Goal: Task Accomplishment & Management: Complete application form

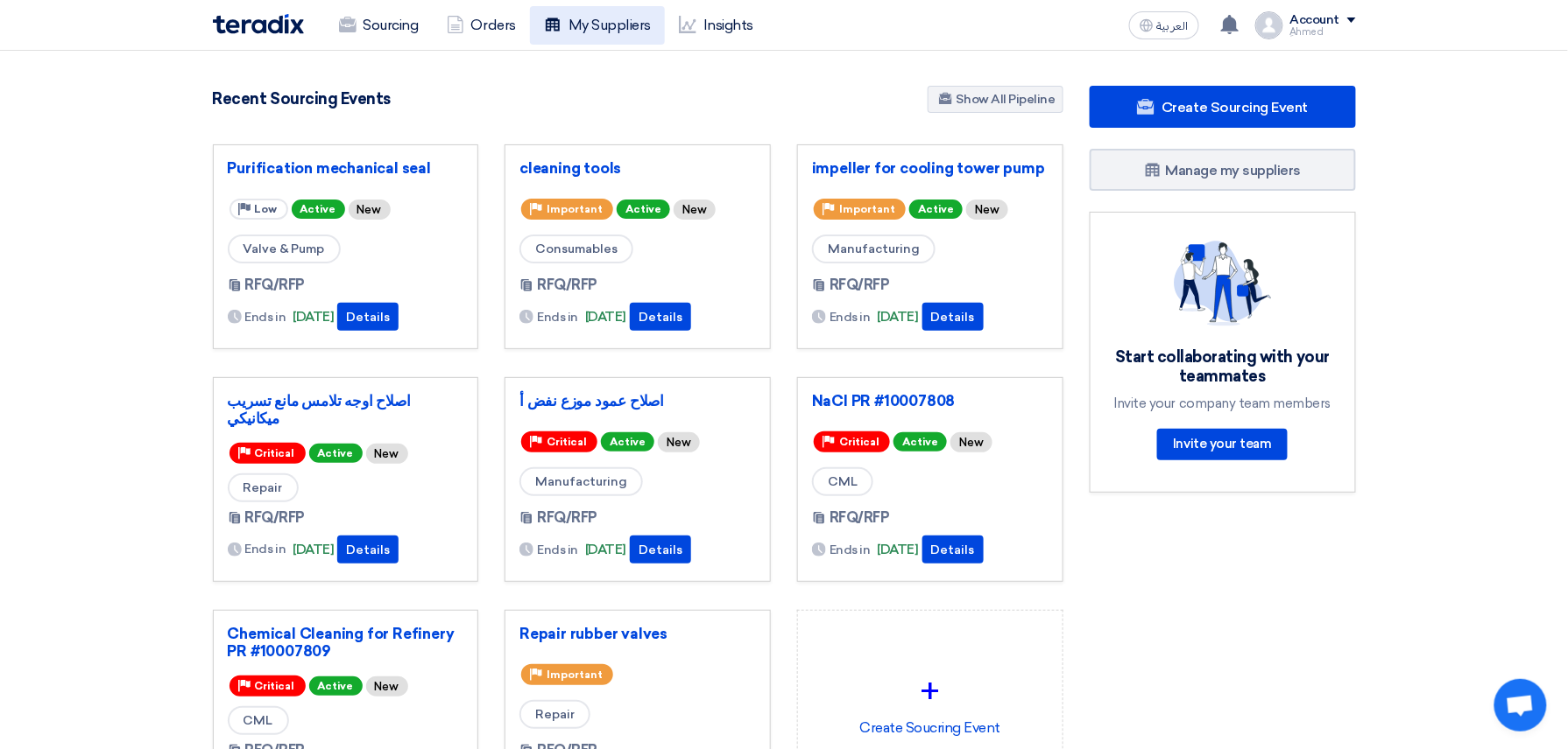
click at [604, 31] on link "My Suppliers" at bounding box center [597, 24] width 135 height 38
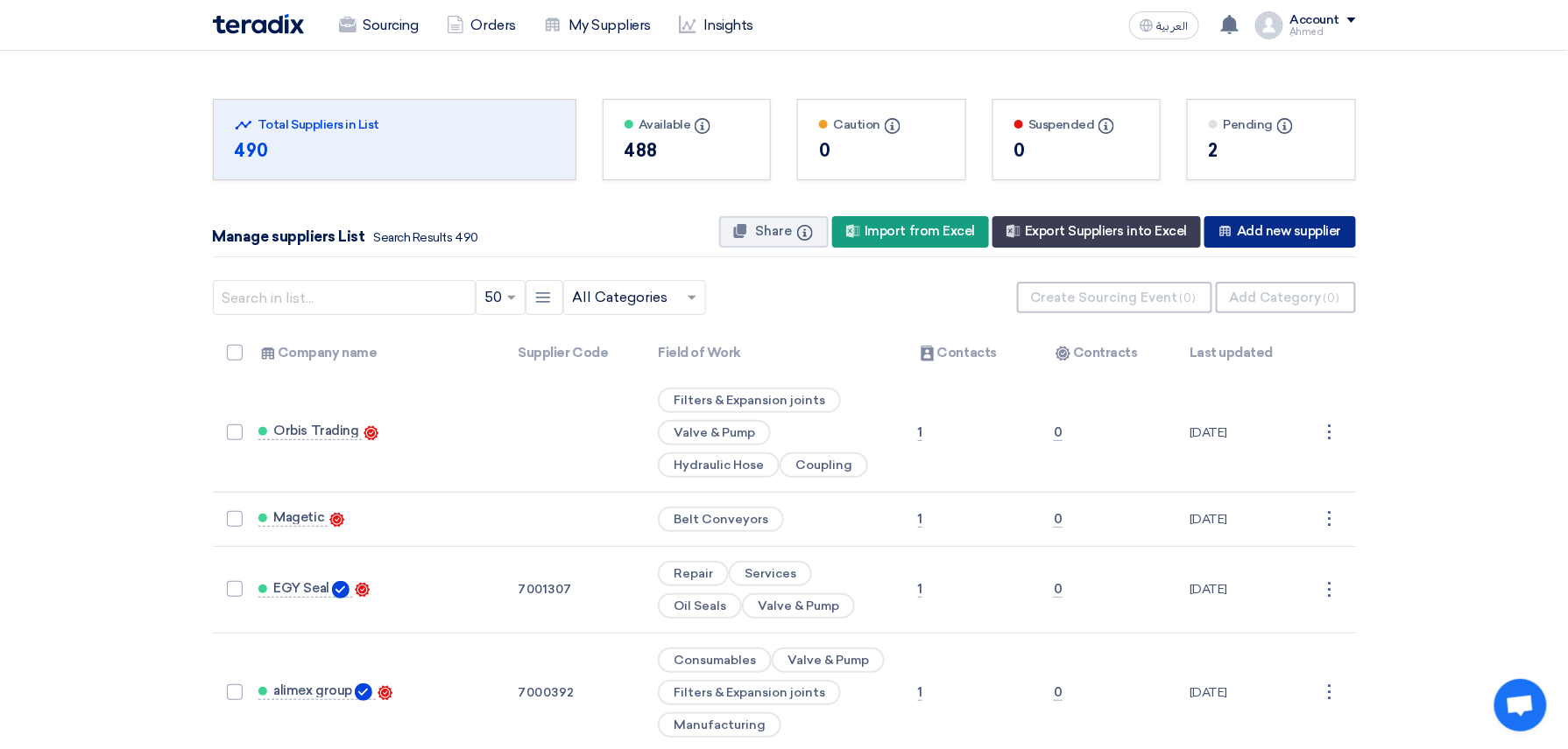
click at [1272, 226] on div "New Supplier Add new supplier" at bounding box center [1280, 232] width 151 height 31
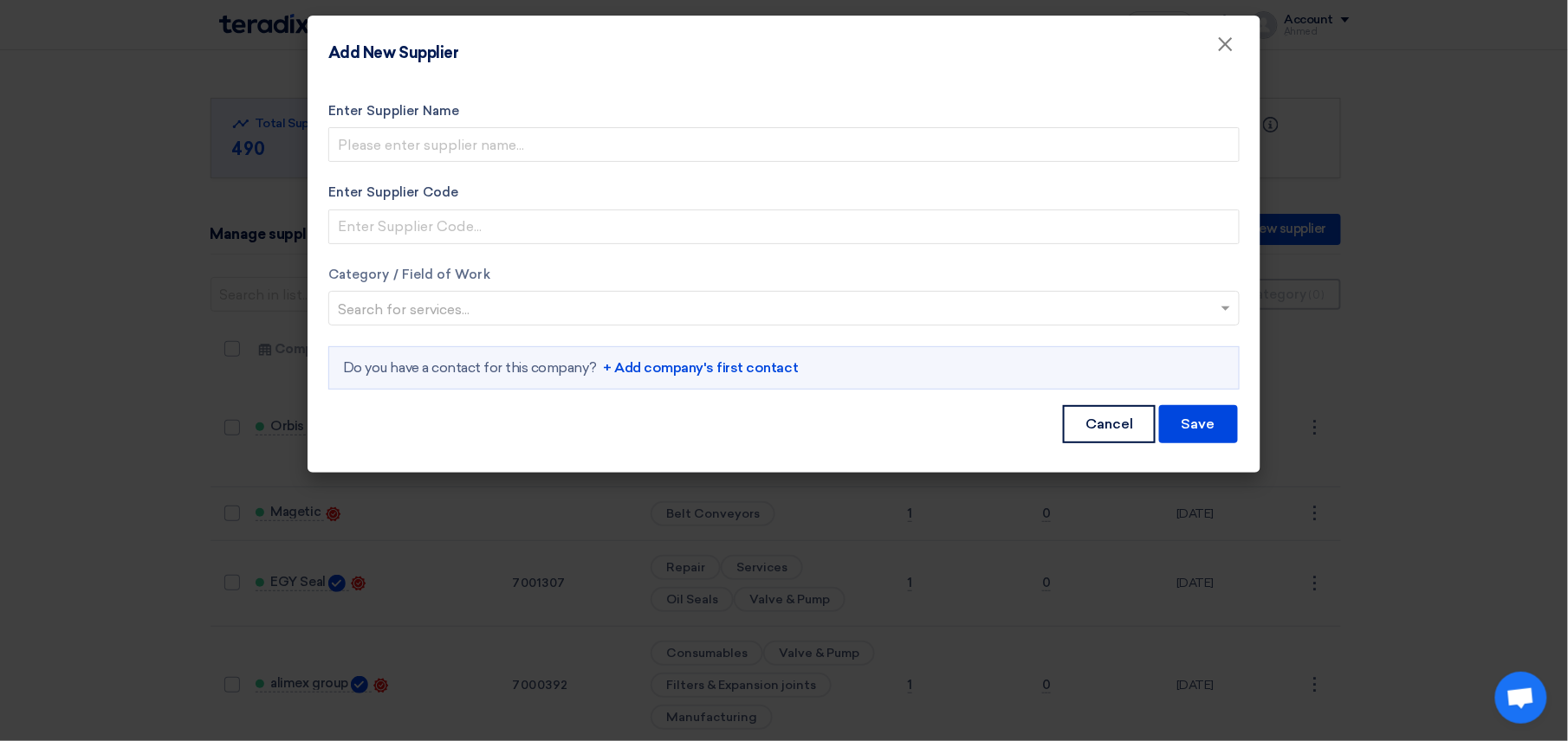
click at [554, 310] on input "text" at bounding box center [775, 311] width 875 height 29
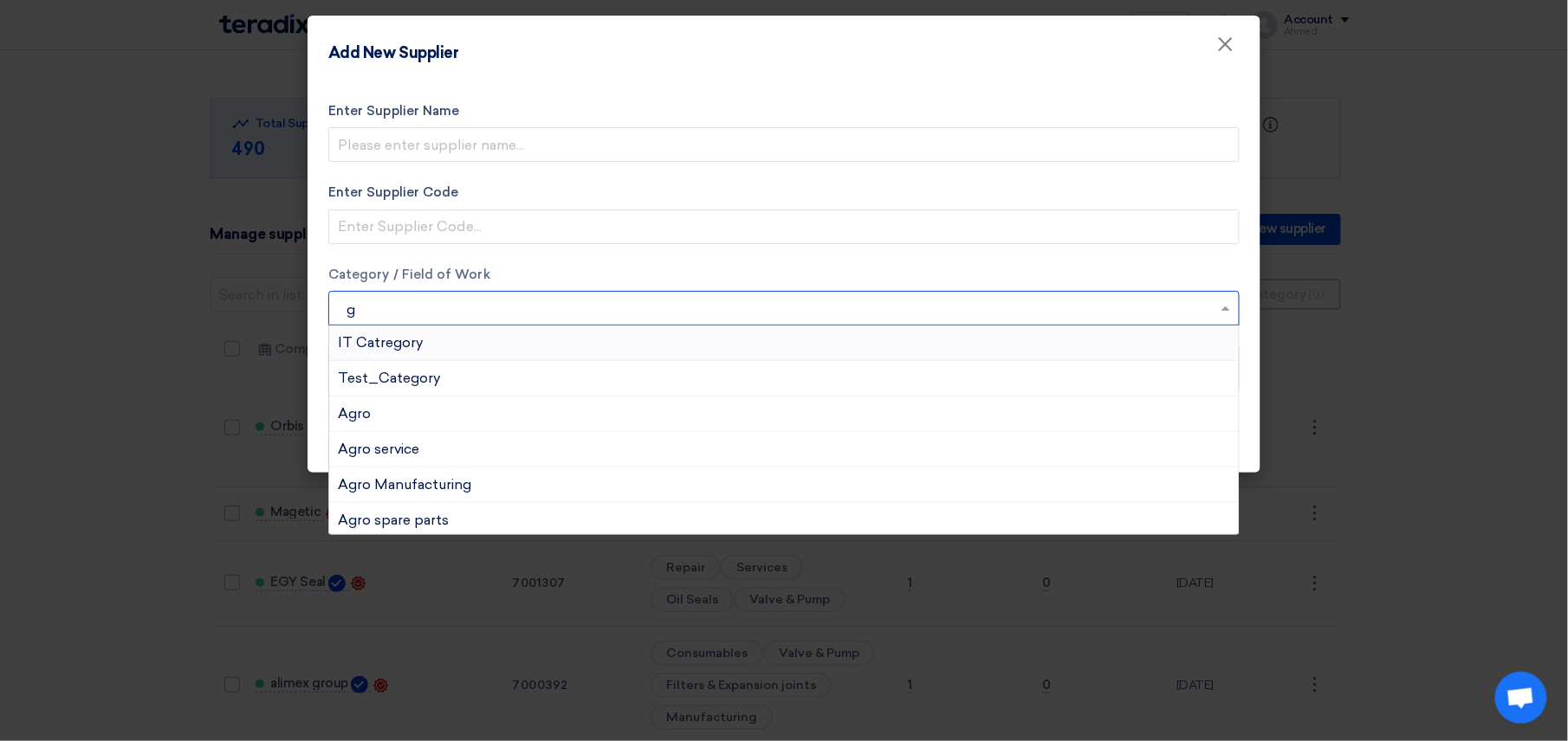
type input "ge"
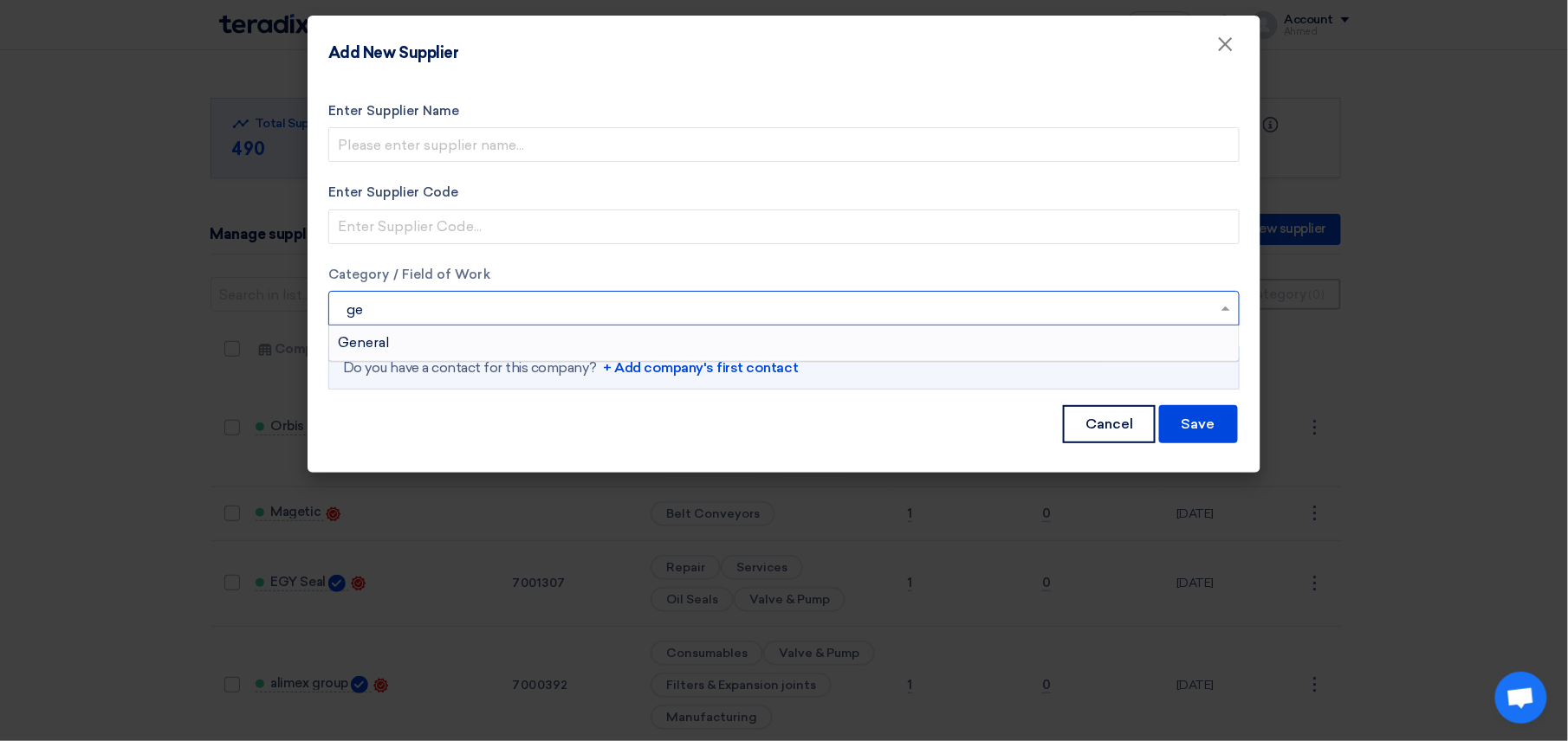
click at [511, 338] on div "General" at bounding box center [784, 343] width 909 height 35
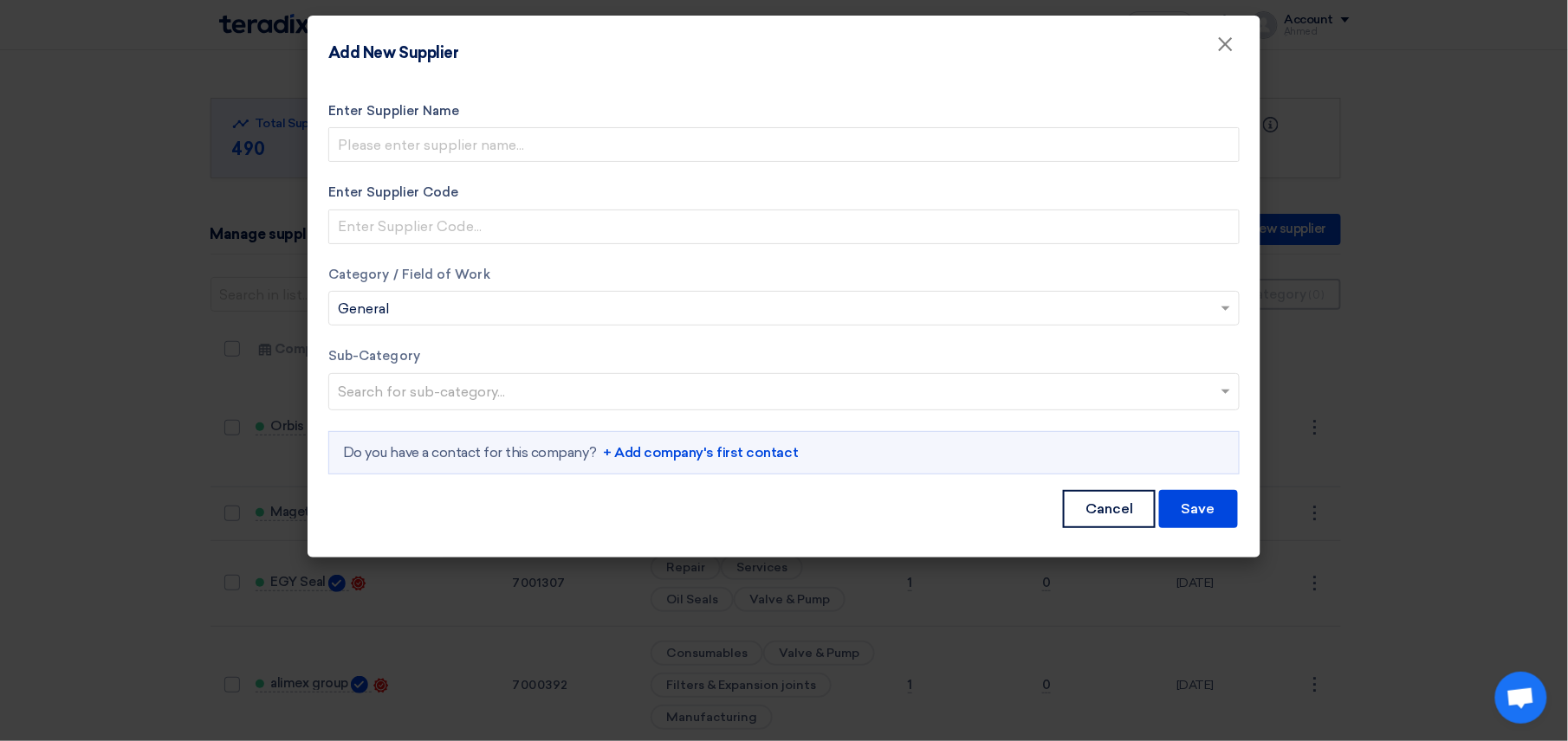
click at [750, 458] on link "+ Add company's first contact" at bounding box center [699, 452] width 195 height 20
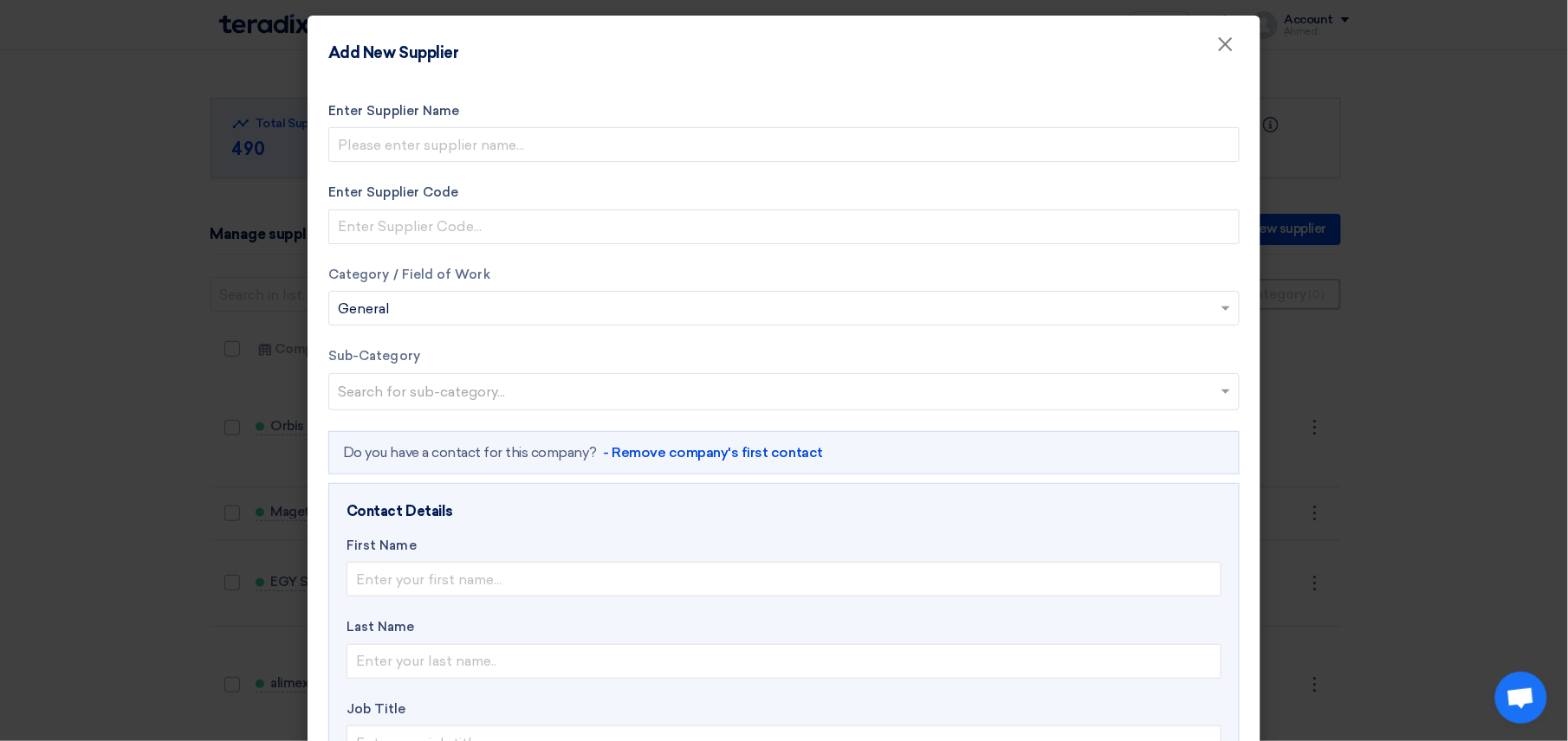
scroll to position [231, 0]
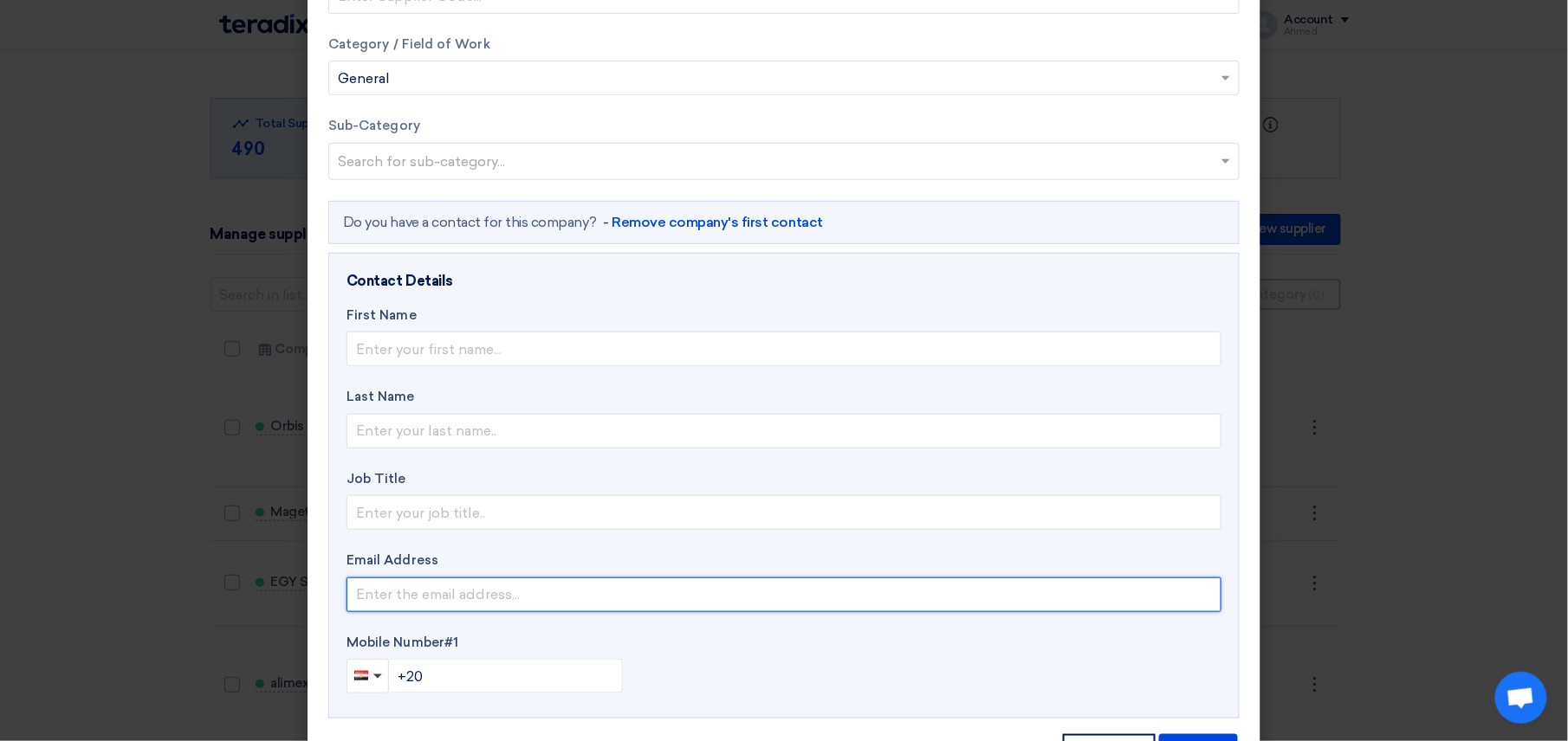
click at [444, 593] on input "email" at bounding box center [784, 595] width 875 height 35
paste input "universal17689@gmail.com"
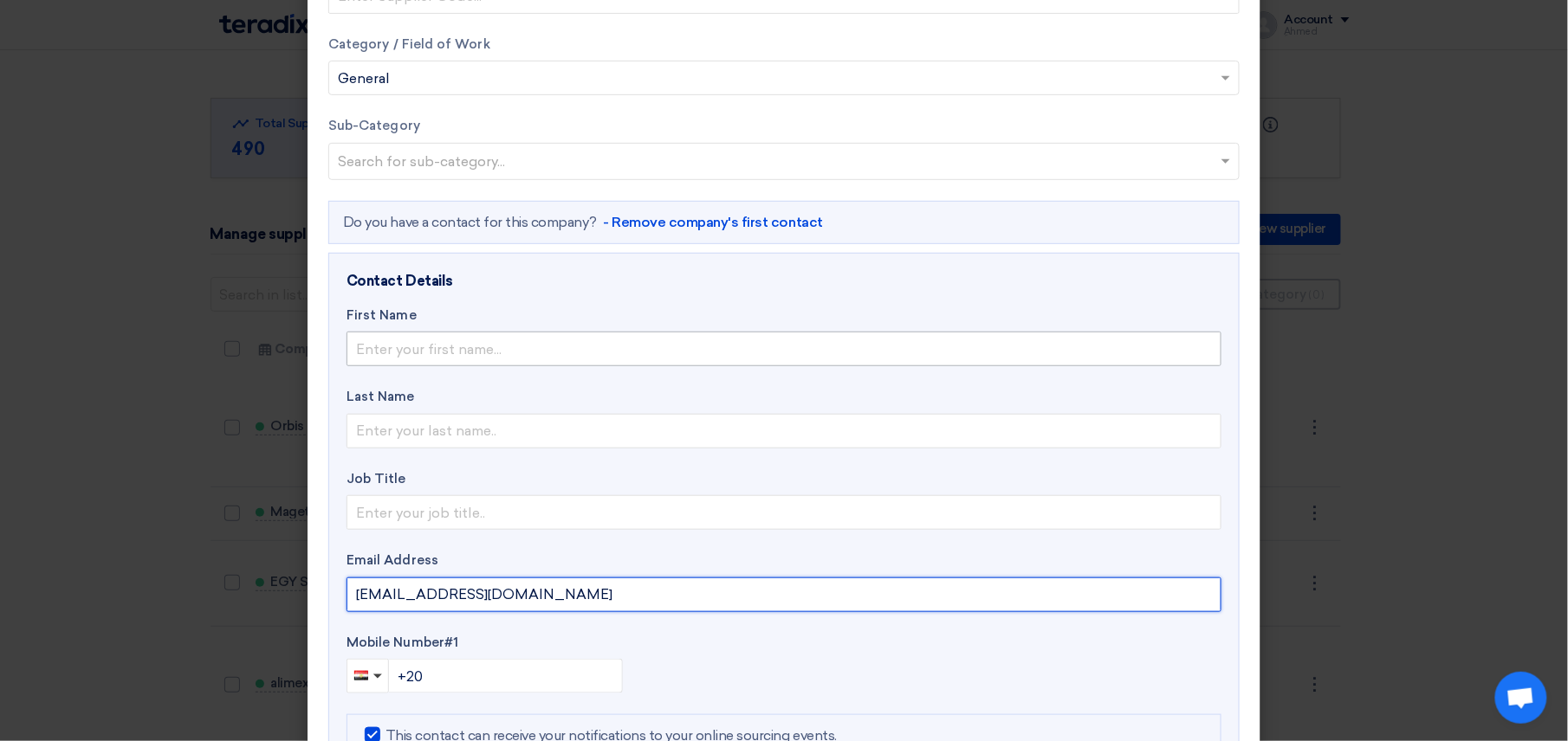
type input "universal17689@gmail.com"
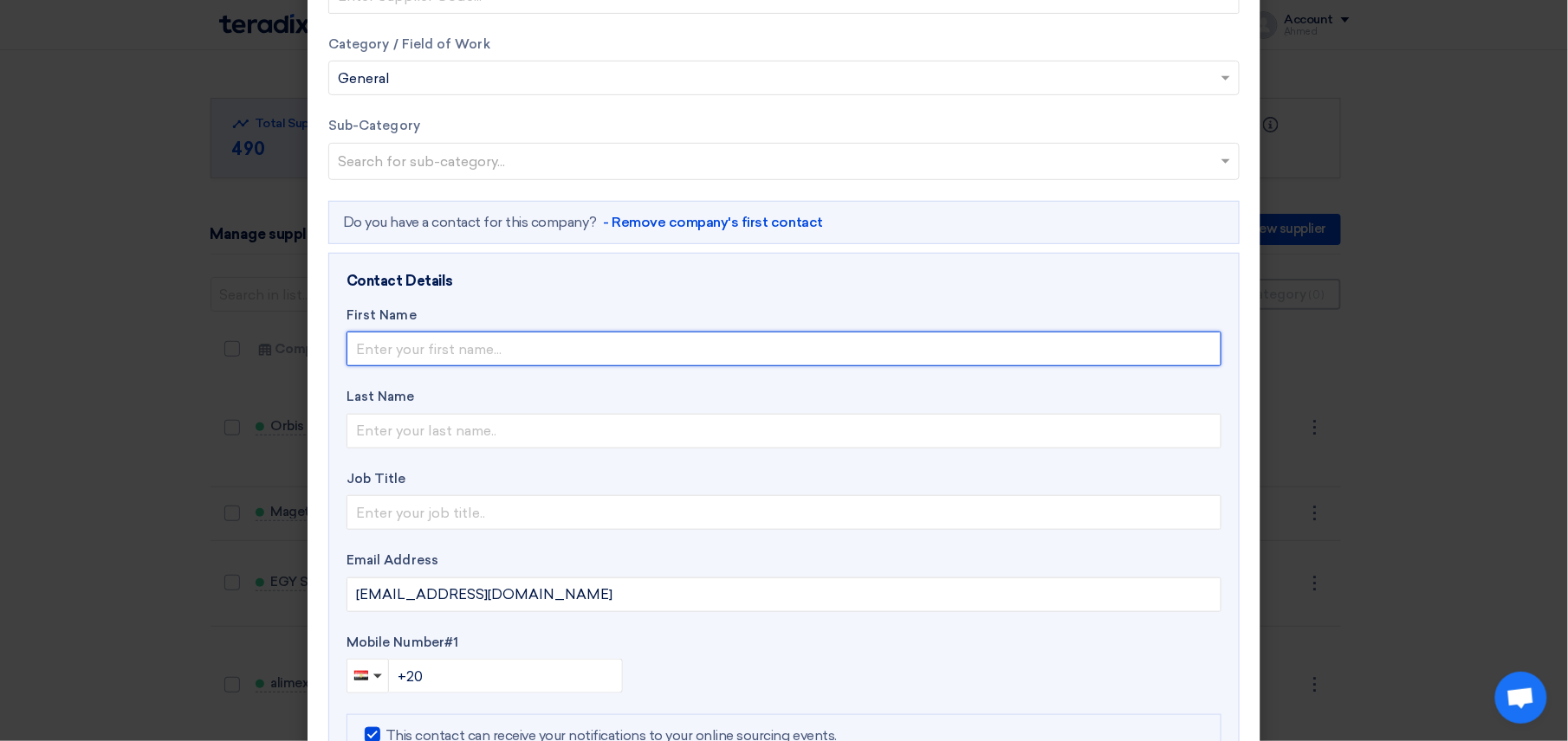
click at [521, 348] on input "text" at bounding box center [784, 350] width 875 height 35
type input "hamada"
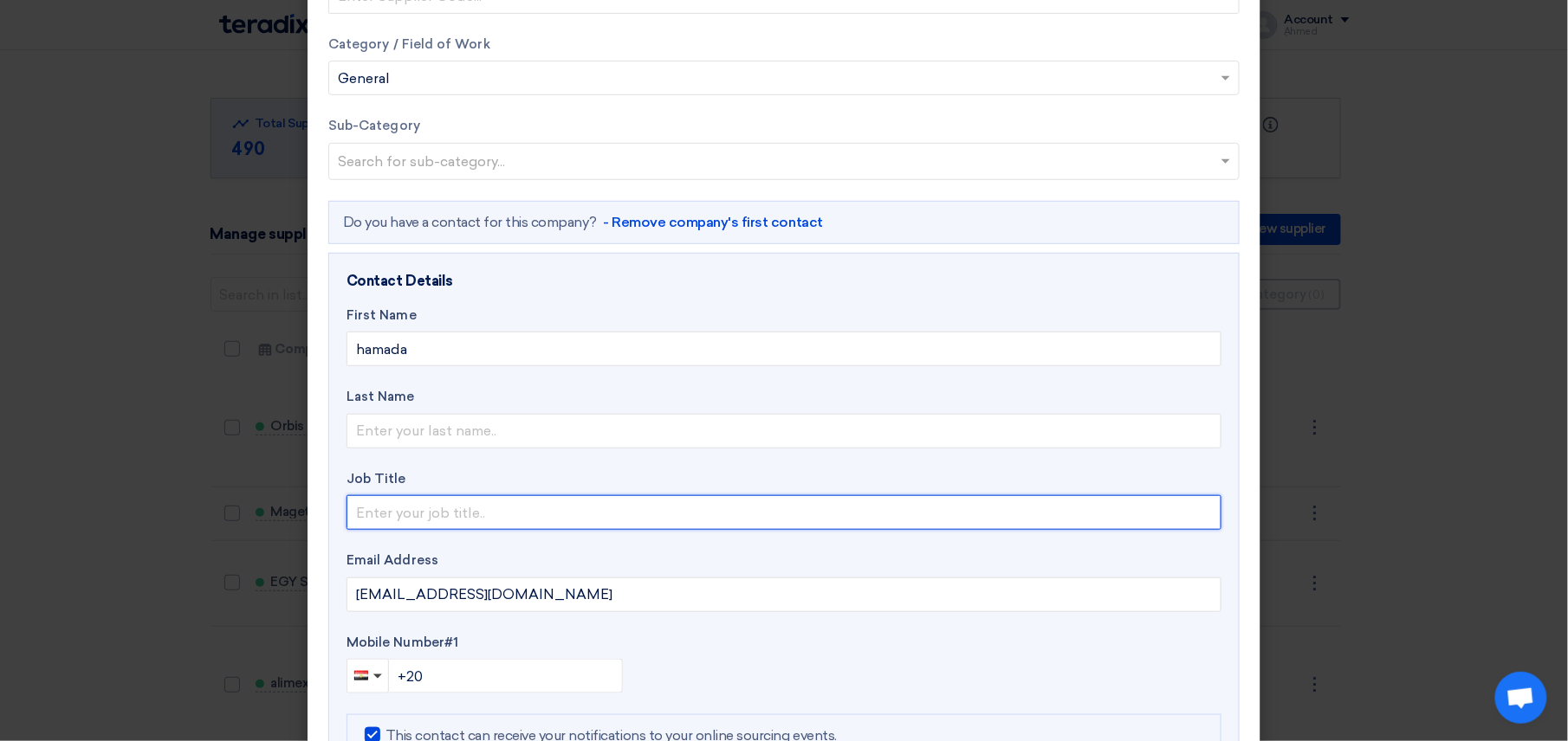
click at [421, 504] on input "text" at bounding box center [784, 513] width 875 height 35
type input "owner"
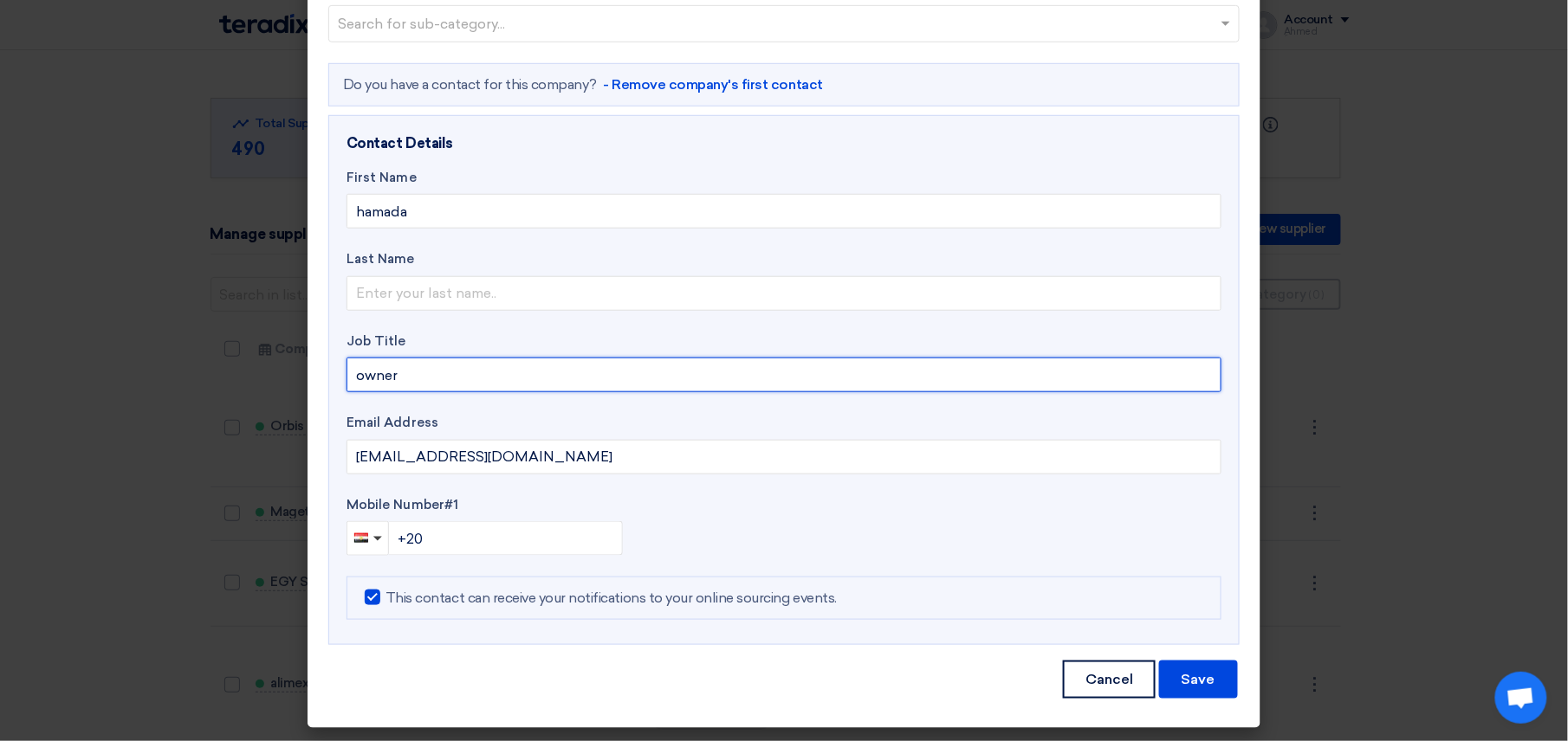
scroll to position [372, 0]
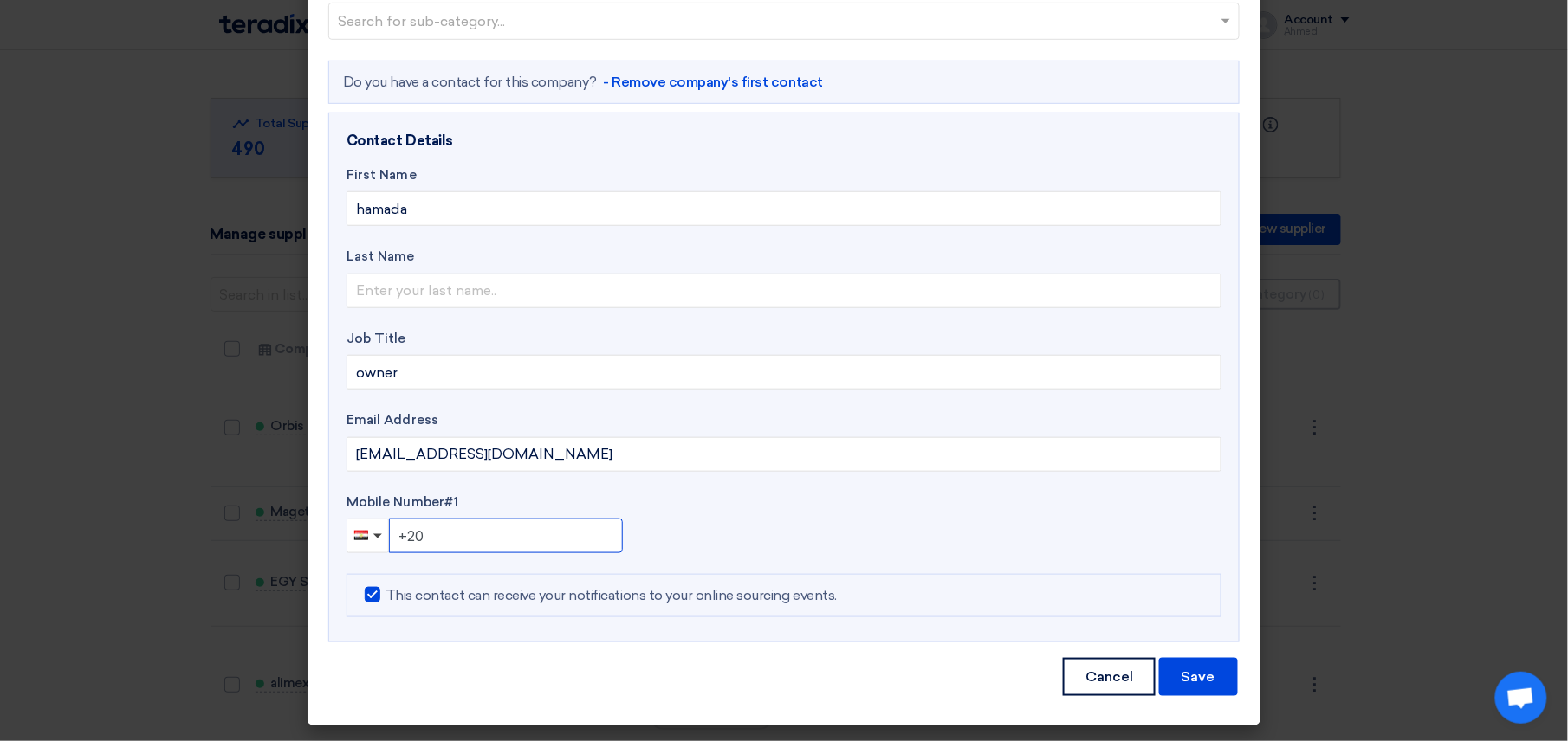
click at [475, 535] on input "+20" at bounding box center [506, 537] width 233 height 35
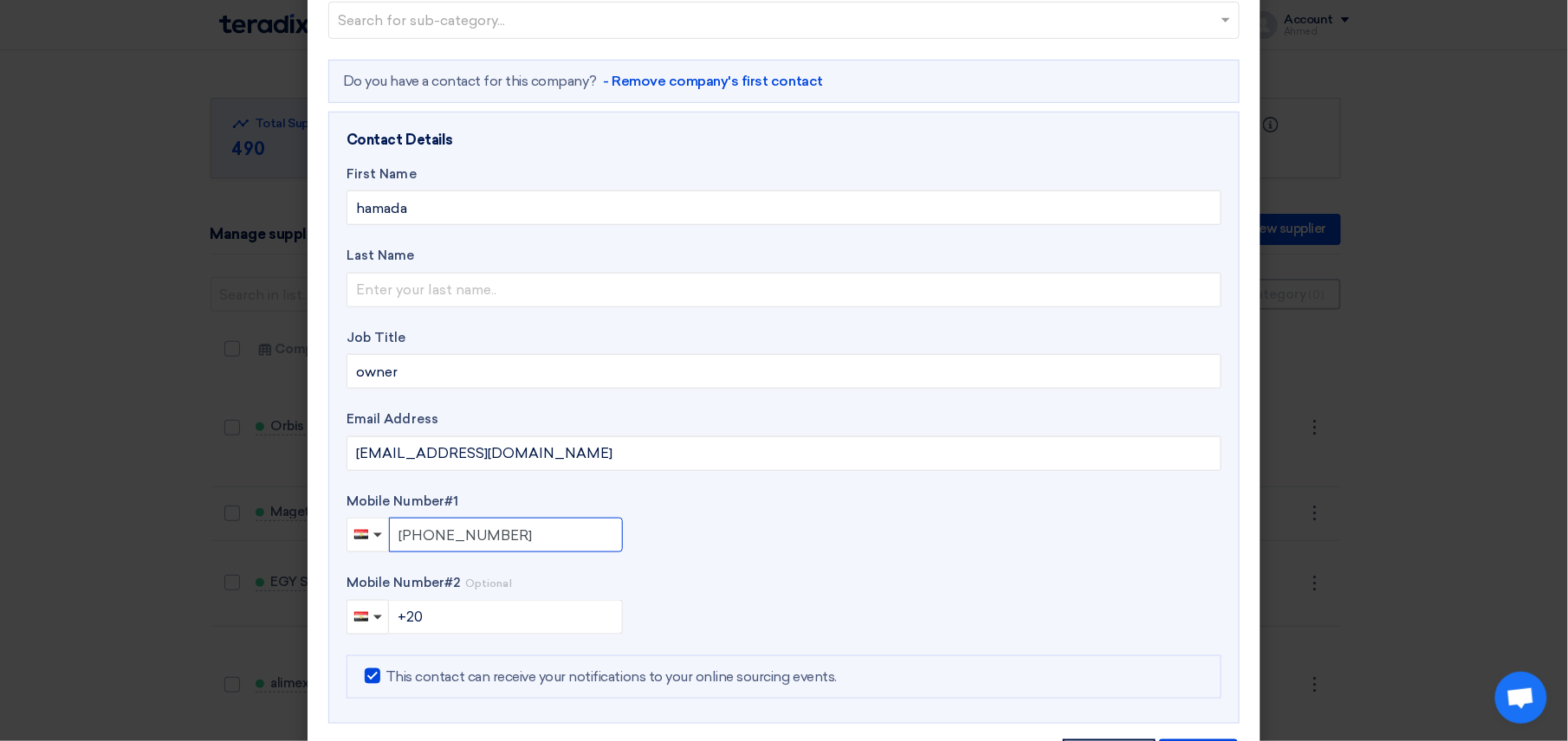
click at [422, 529] on input "+20 01118220454" at bounding box center [506, 536] width 233 height 35
type input "+20 1118220454"
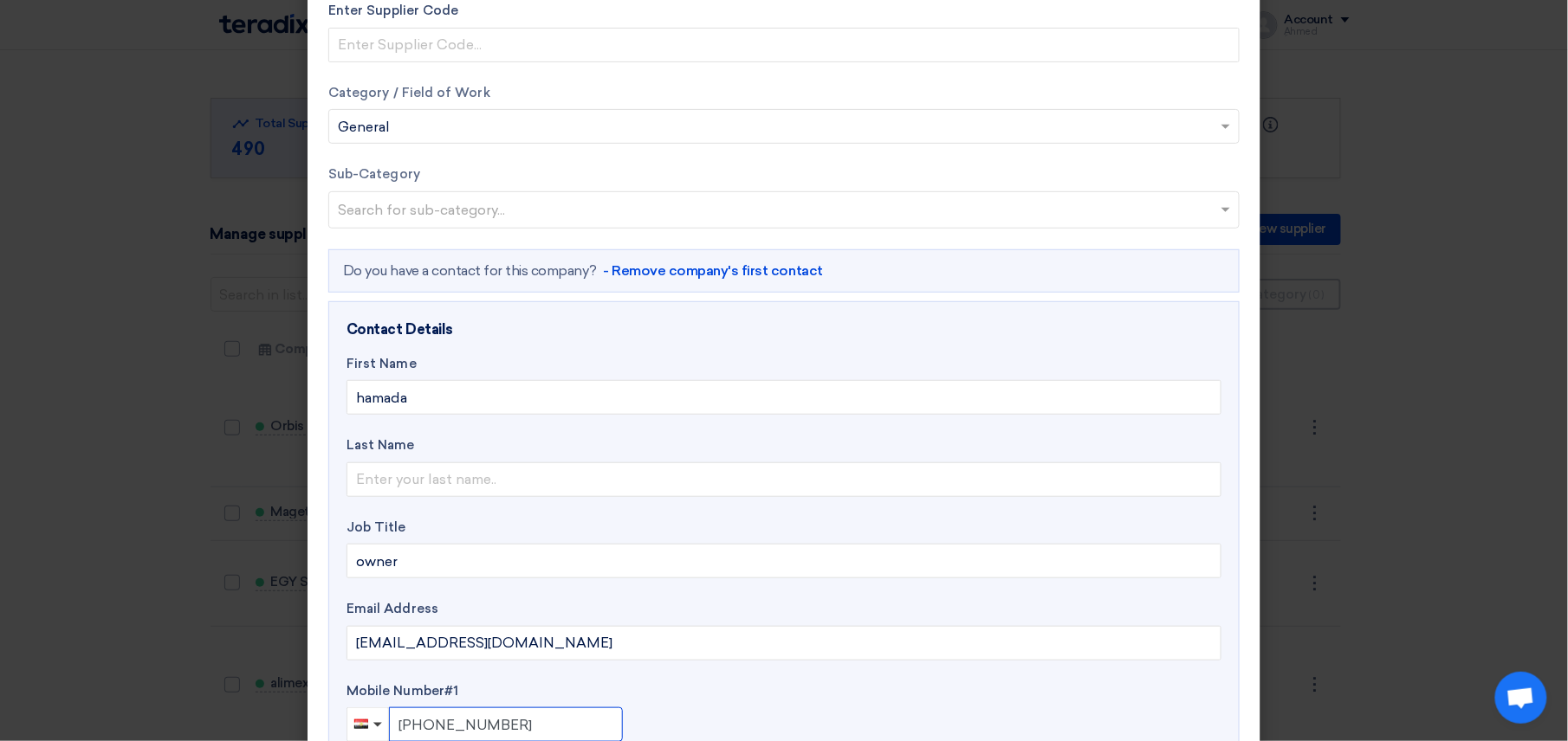
scroll to position [0, 0]
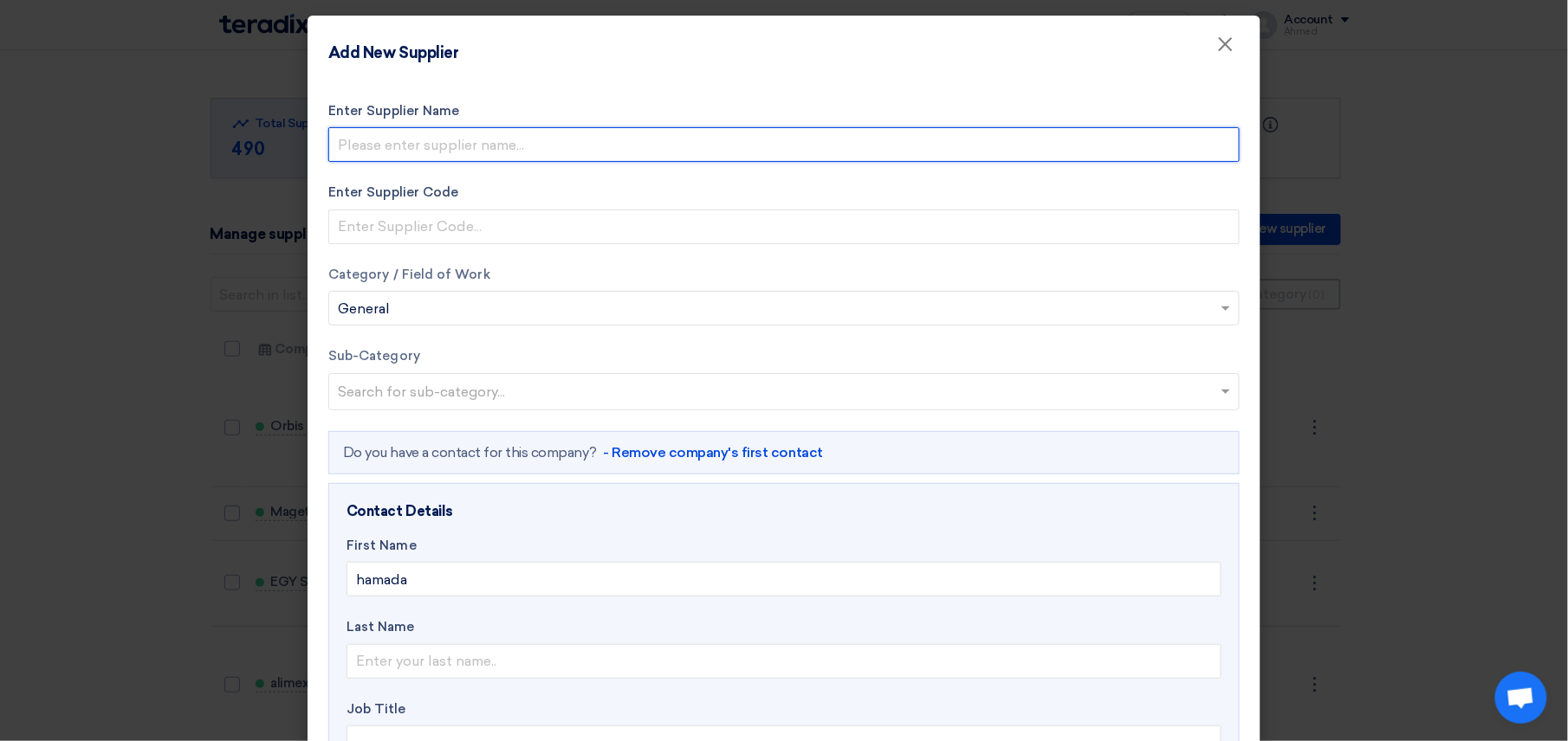
click at [499, 143] on input "Enter Supplier Name" at bounding box center [784, 144] width 911 height 35
paste input "يونيفرسال تريد"
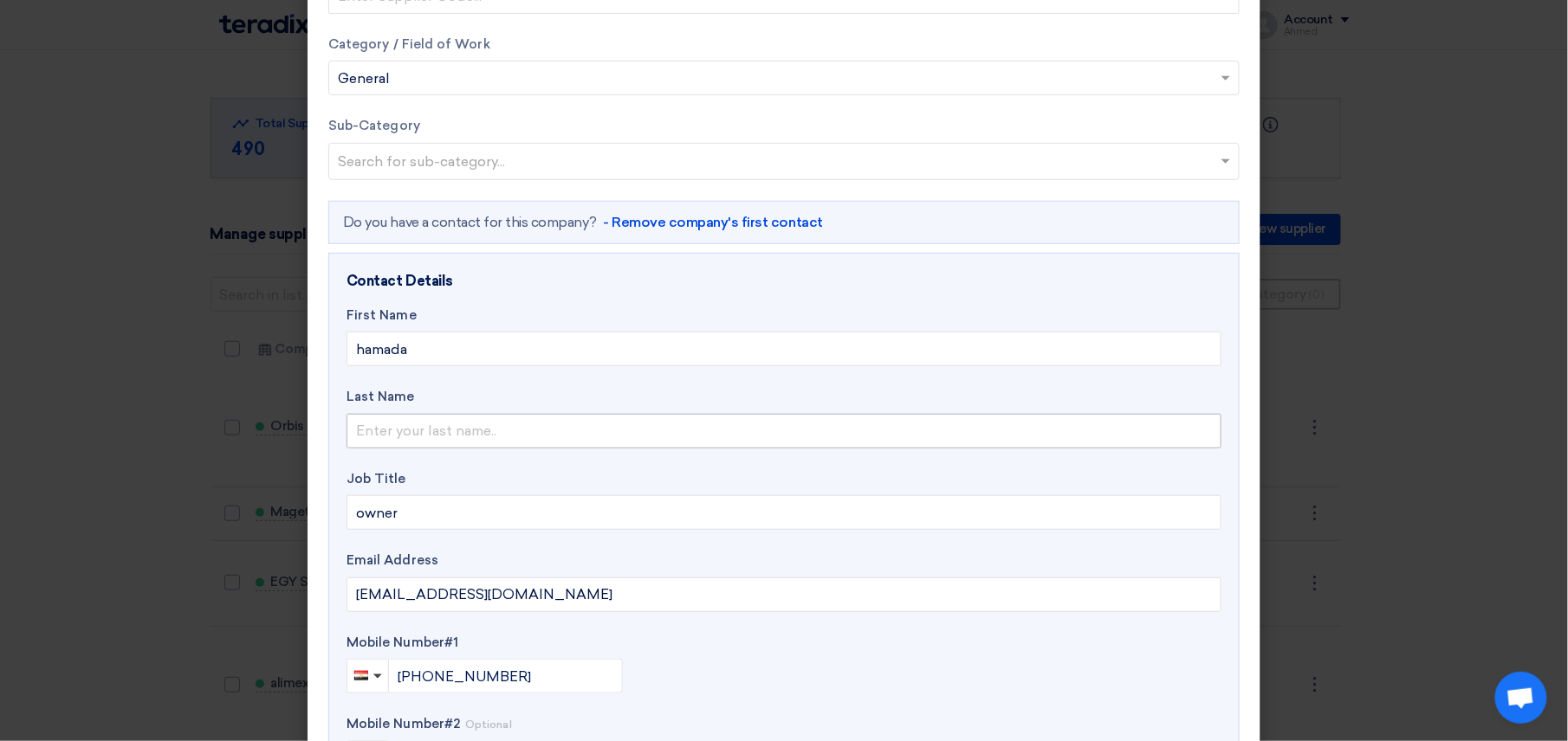
type input "يونيفرسال تريد"
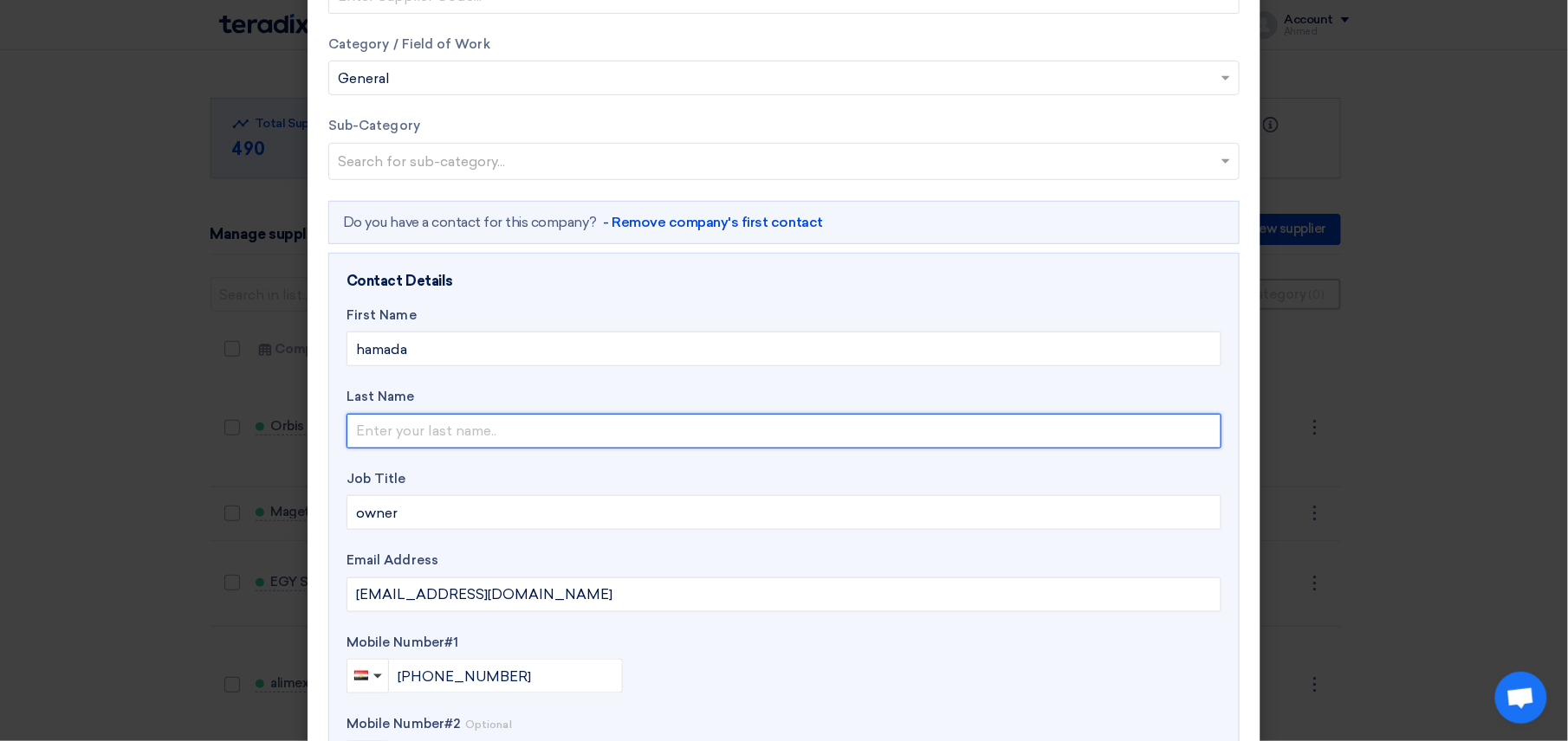
click at [503, 440] on input "text" at bounding box center [784, 431] width 875 height 35
type input "badawy"
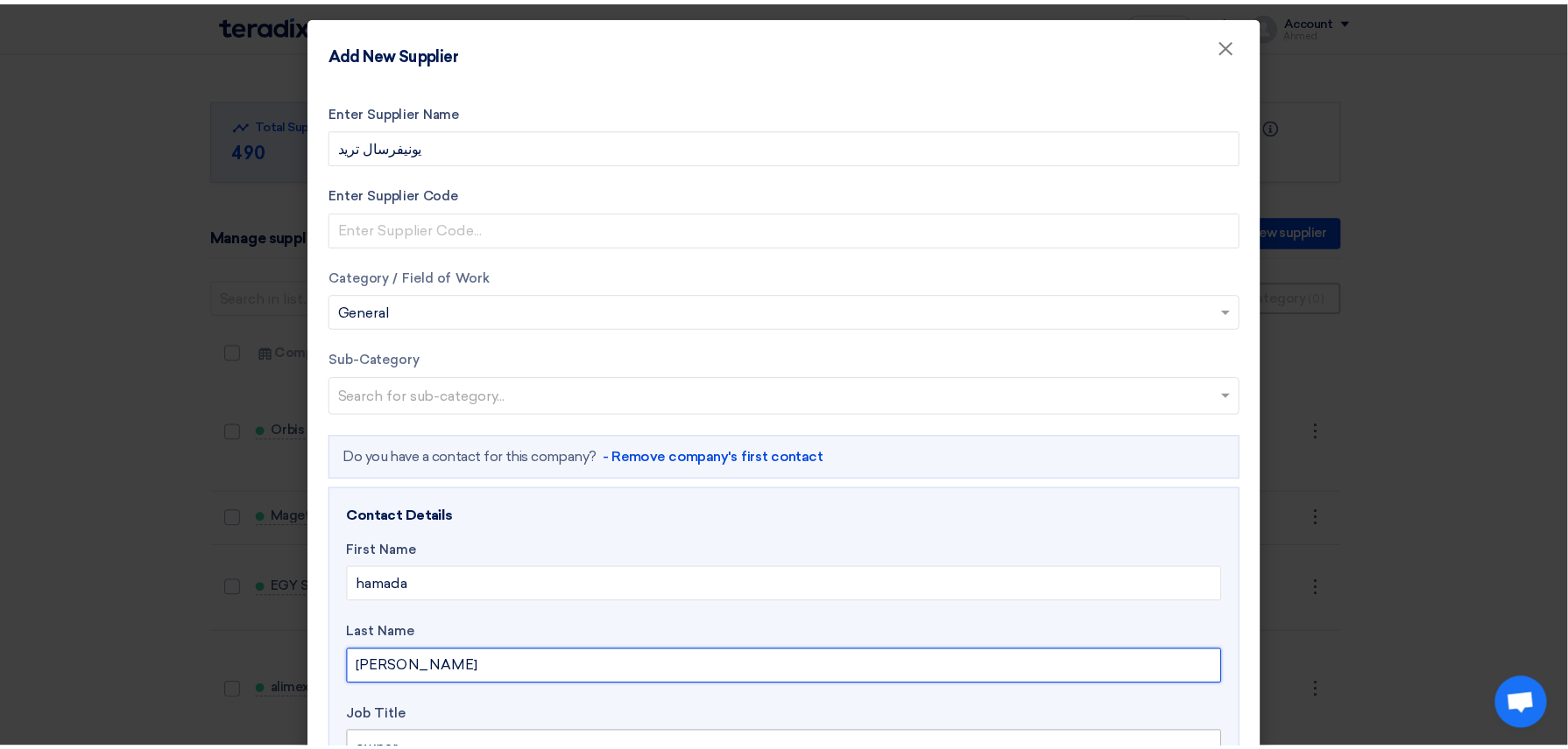
scroll to position [459, 0]
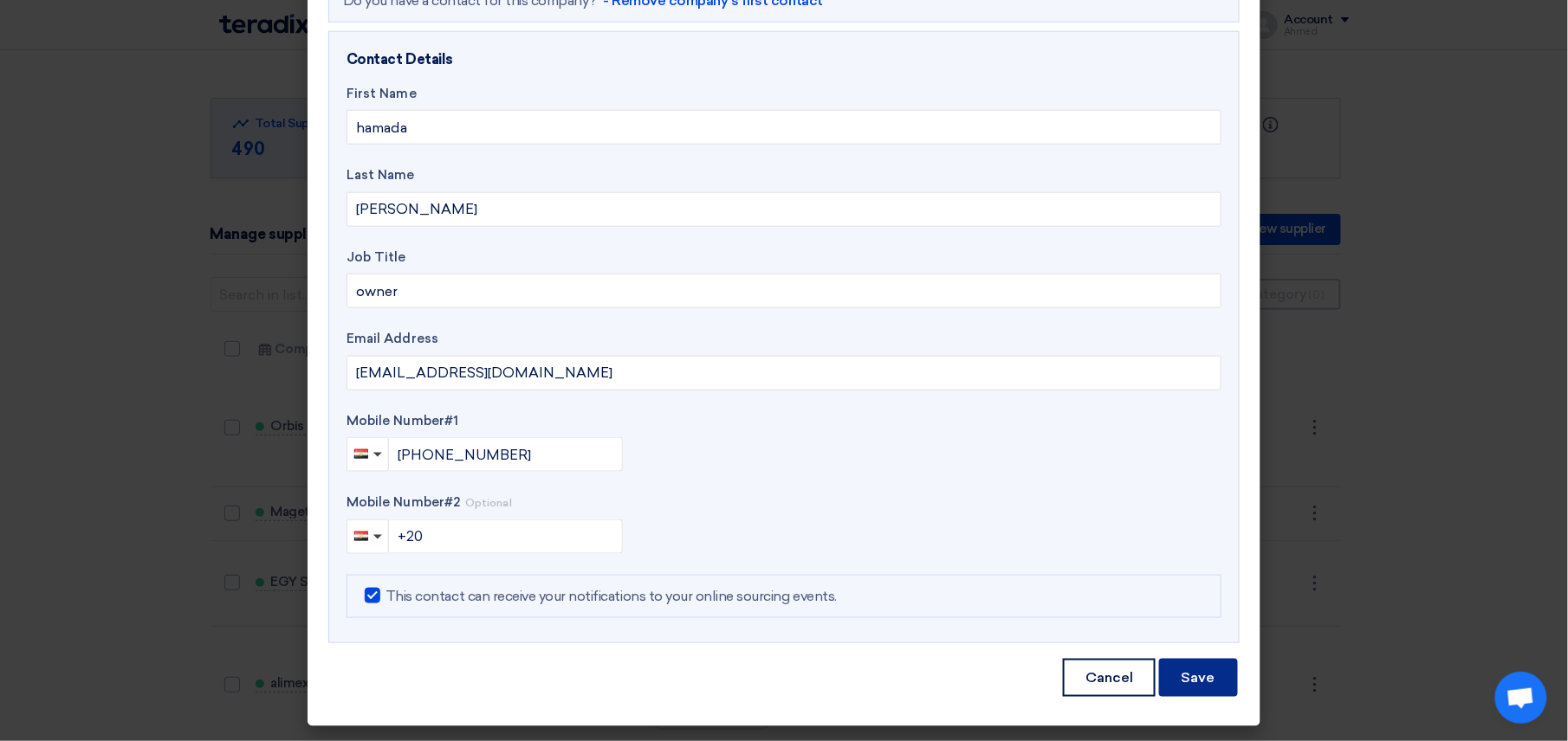
click at [1175, 673] on button "Save" at bounding box center [1198, 678] width 78 height 38
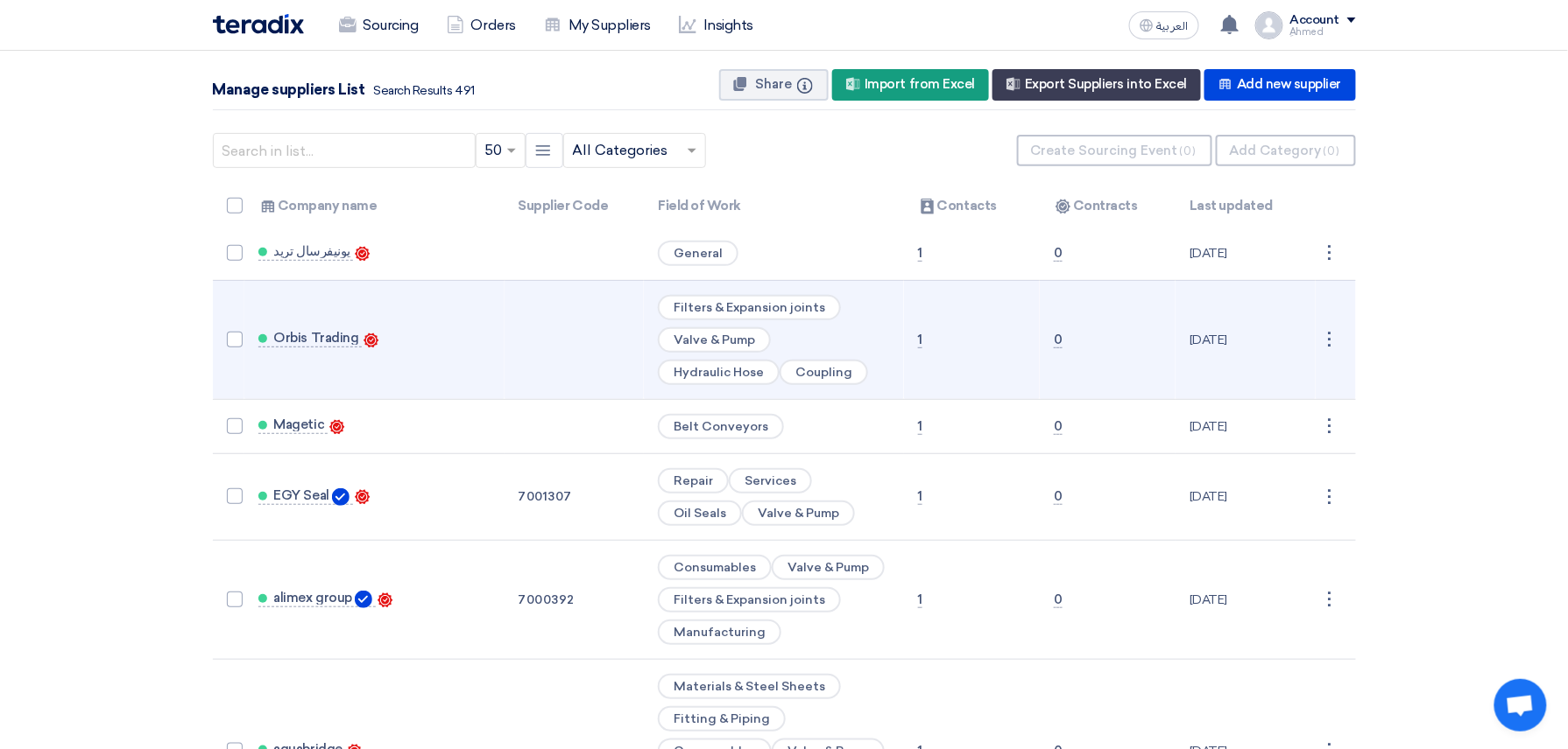
scroll to position [233, 0]
